Goal: Find specific page/section: Find specific page/section

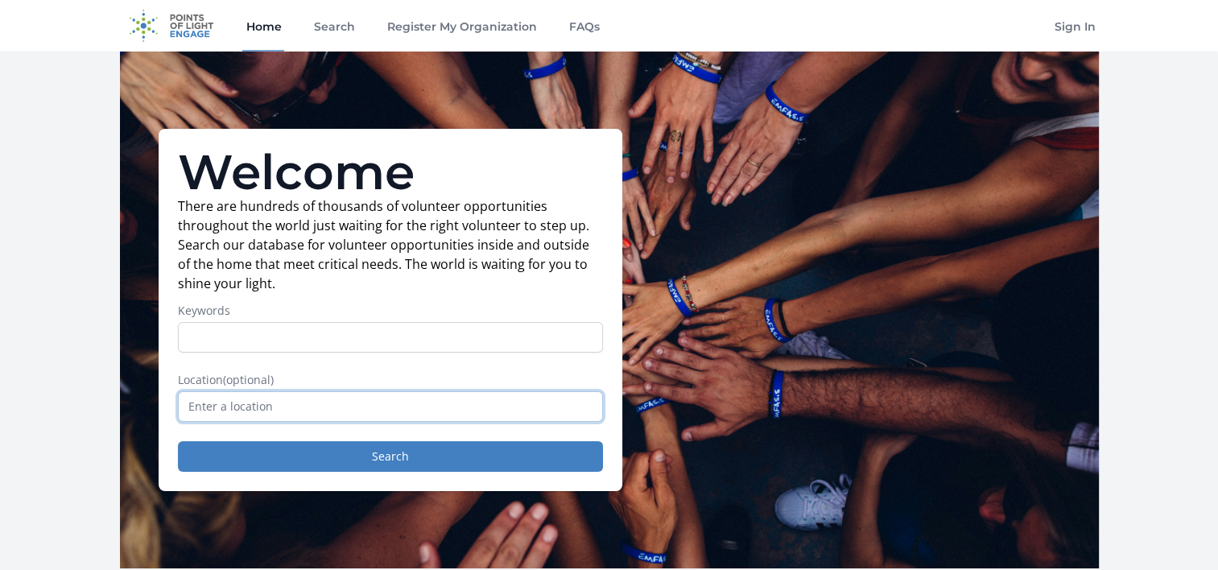
click at [322, 406] on input "text" at bounding box center [390, 406] width 425 height 31
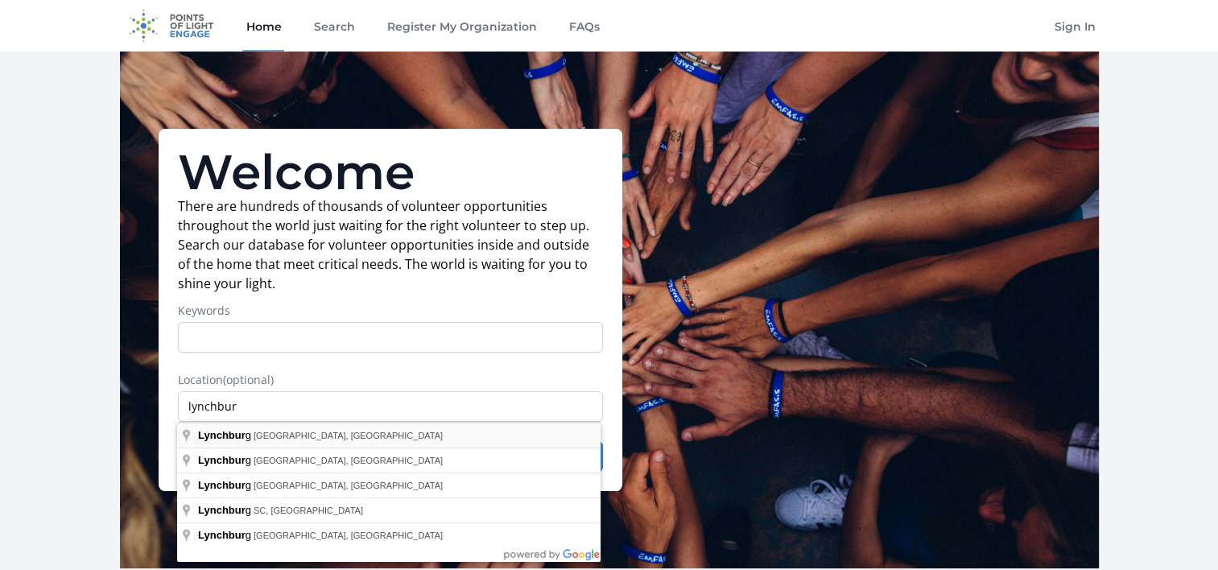
type input "[GEOGRAPHIC_DATA], [GEOGRAPHIC_DATA], [GEOGRAPHIC_DATA]"
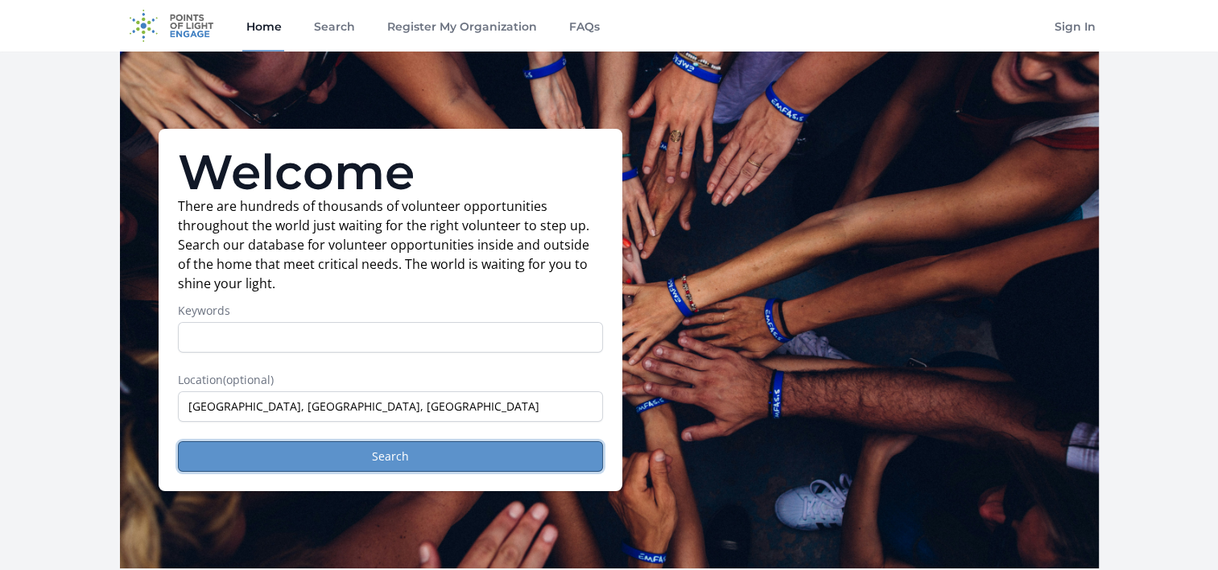
click at [383, 464] on button "Search" at bounding box center [390, 456] width 425 height 31
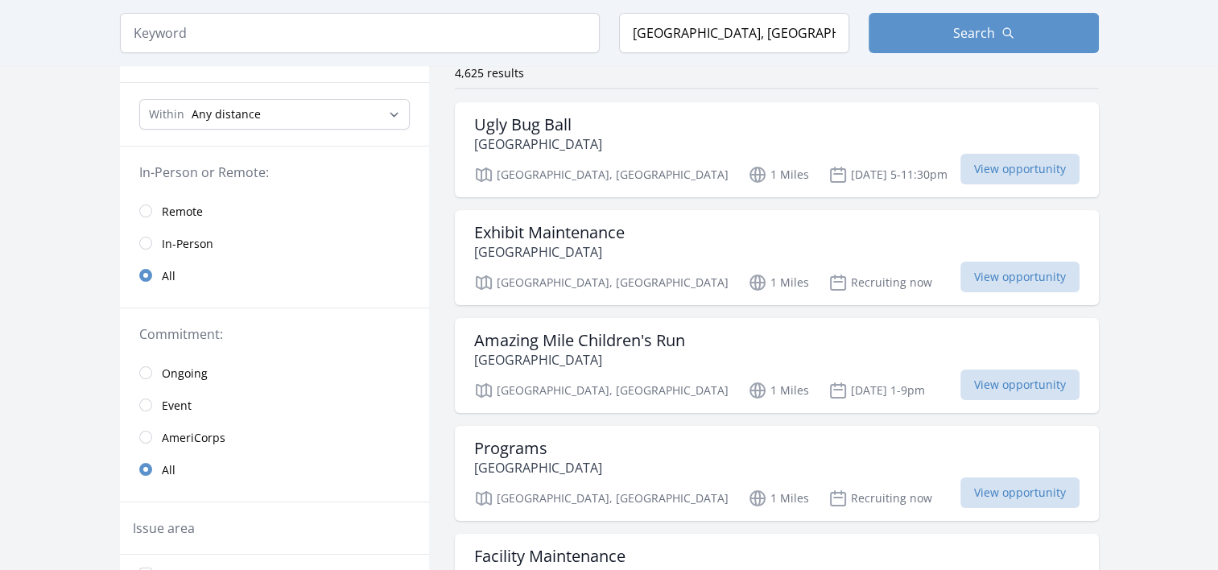
scroll to position [161, 0]
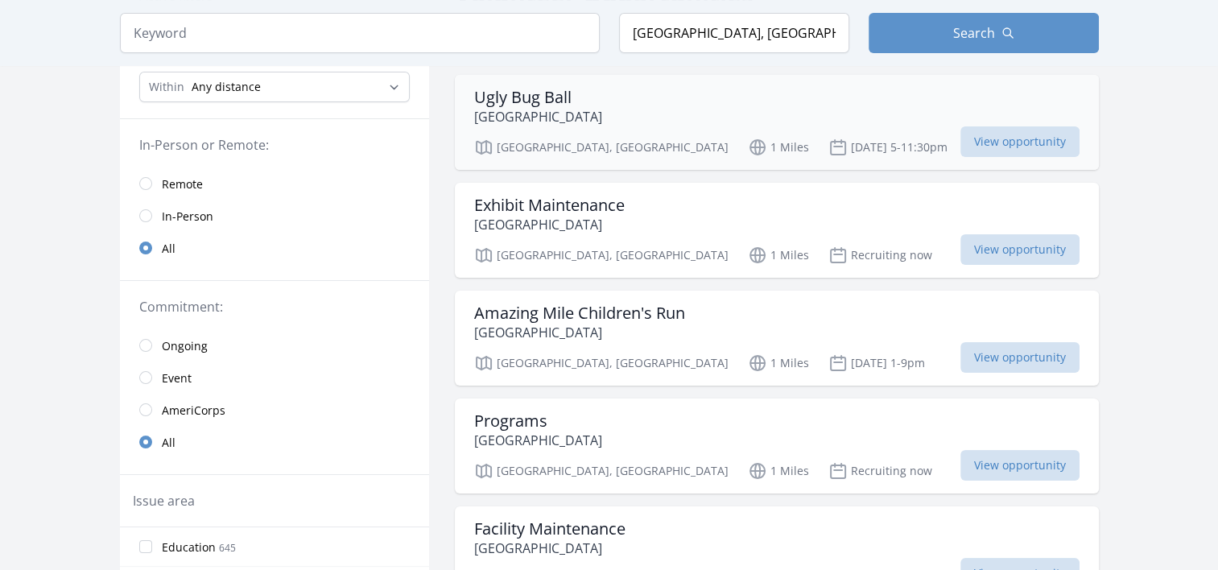
click at [501, 109] on p "[GEOGRAPHIC_DATA]" at bounding box center [538, 116] width 128 height 19
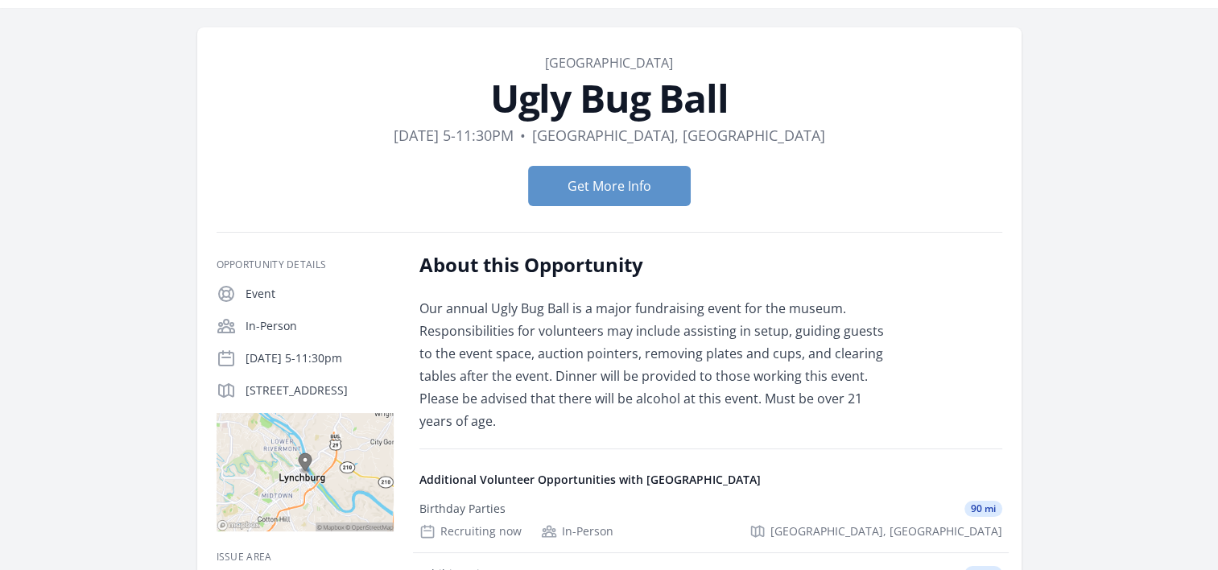
scroll to position [81, 0]
